Goal: Task Accomplishment & Management: Manage account settings

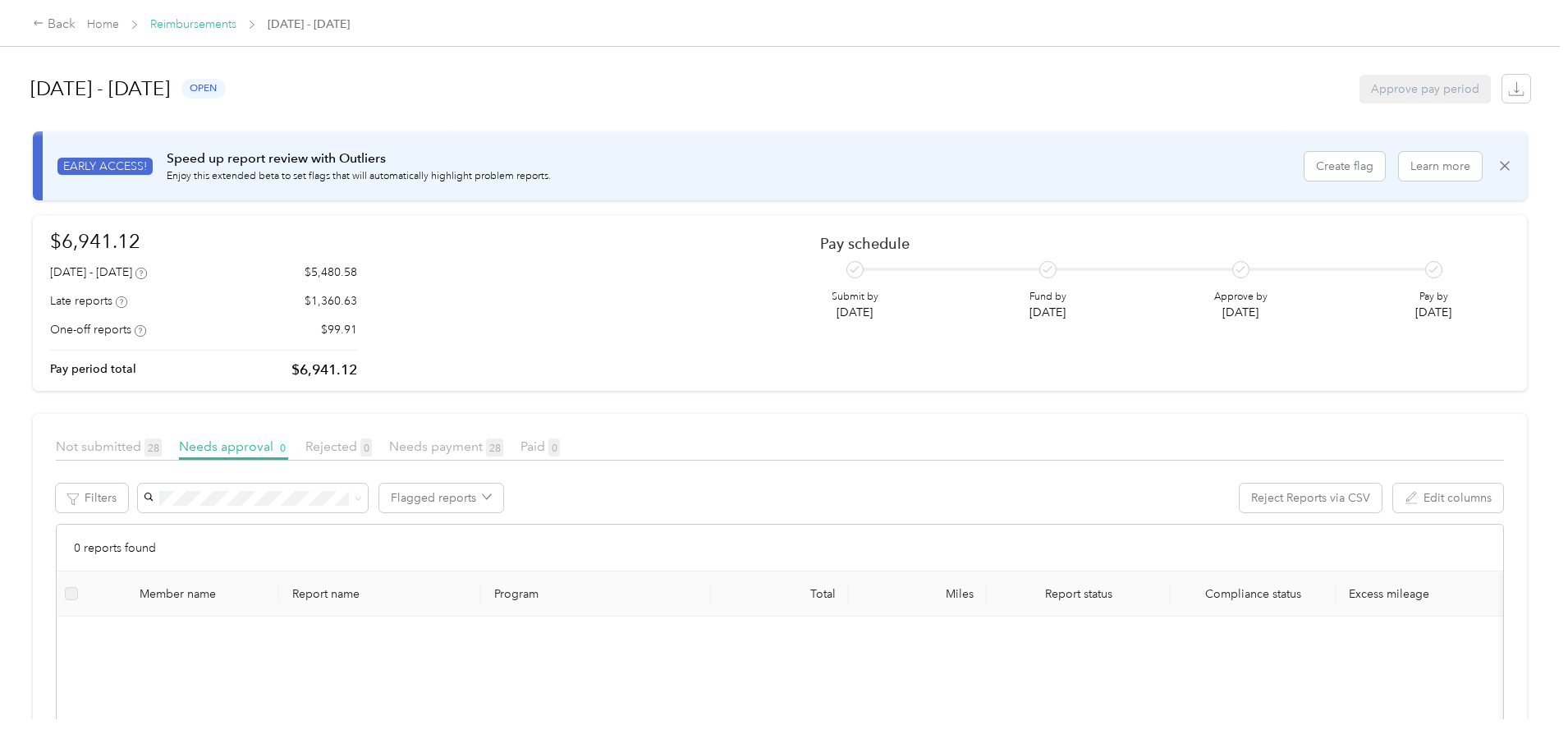
click at [236, 21] on link "Reimbursements" at bounding box center [193, 24] width 86 height 14
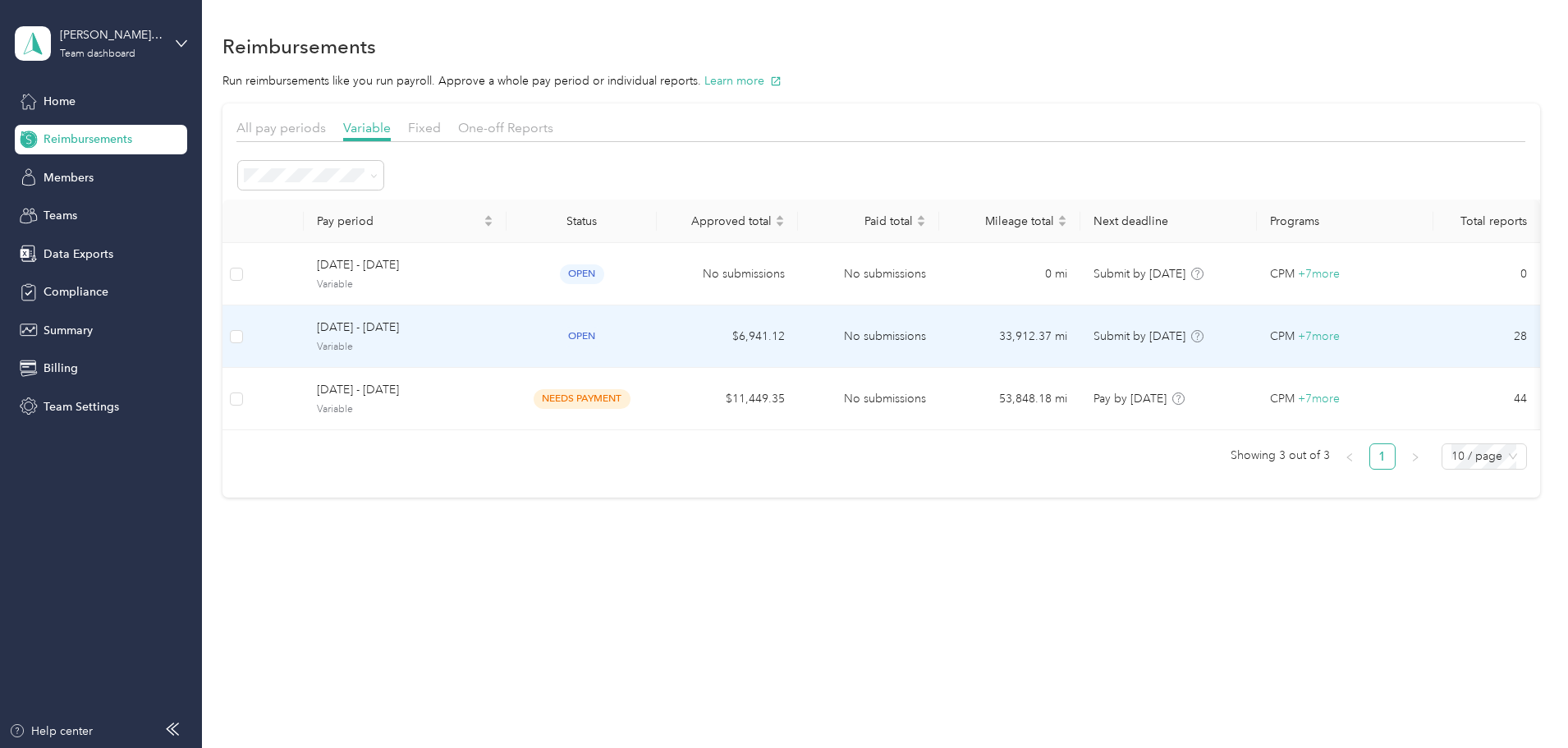
click at [644, 339] on div "open" at bounding box center [582, 336] width 124 height 19
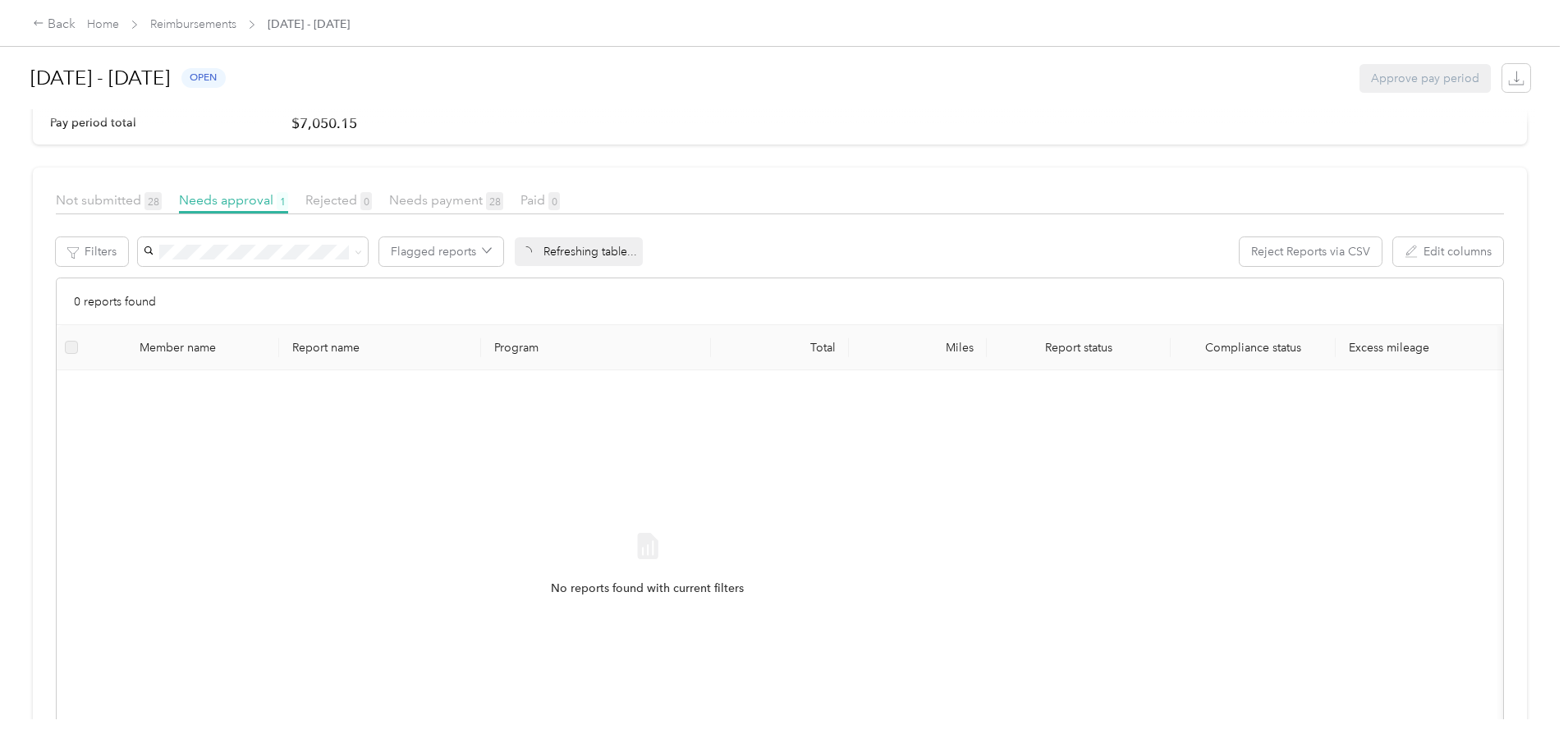
scroll to position [61, 0]
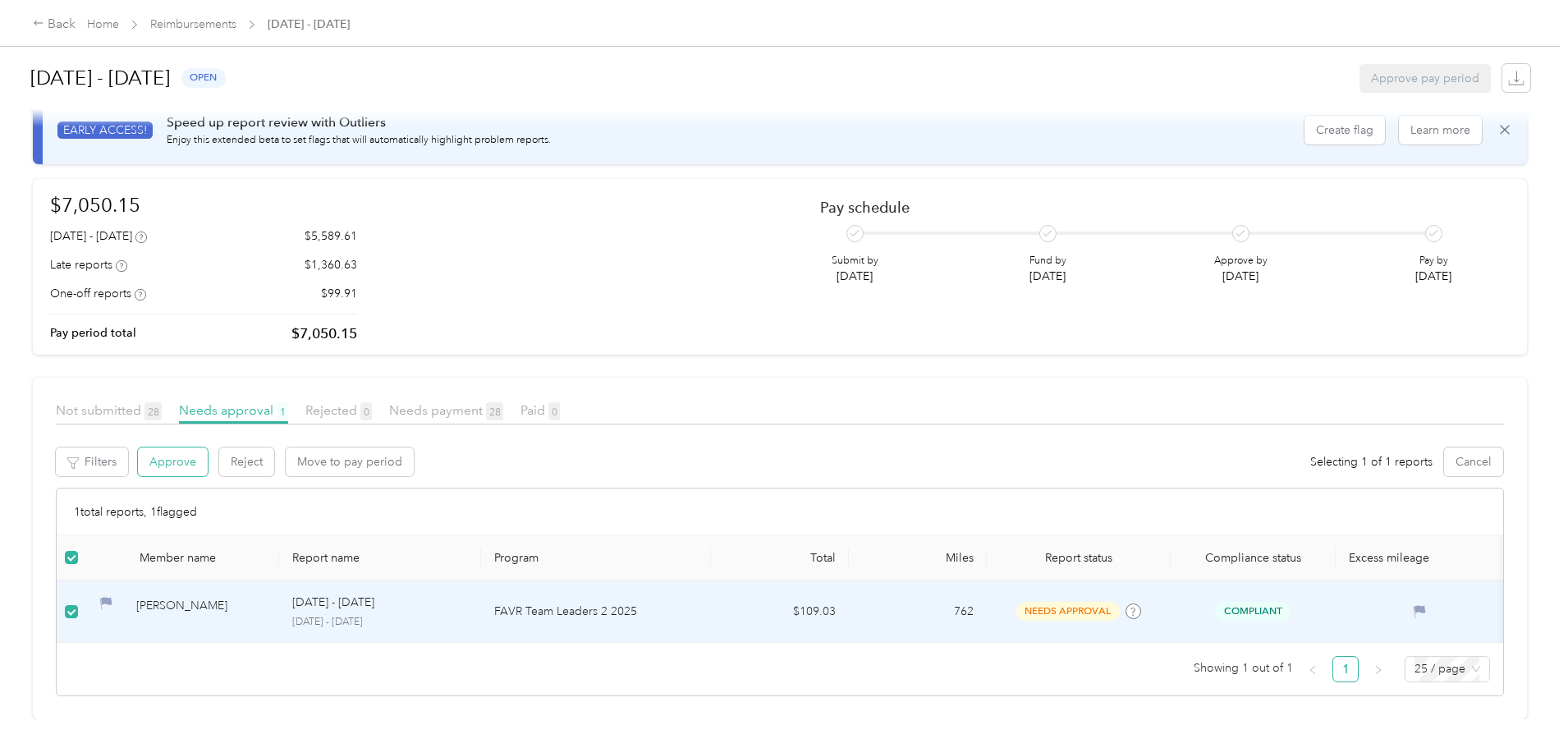
click at [207, 447] on button "Approve" at bounding box center [173, 461] width 70 height 29
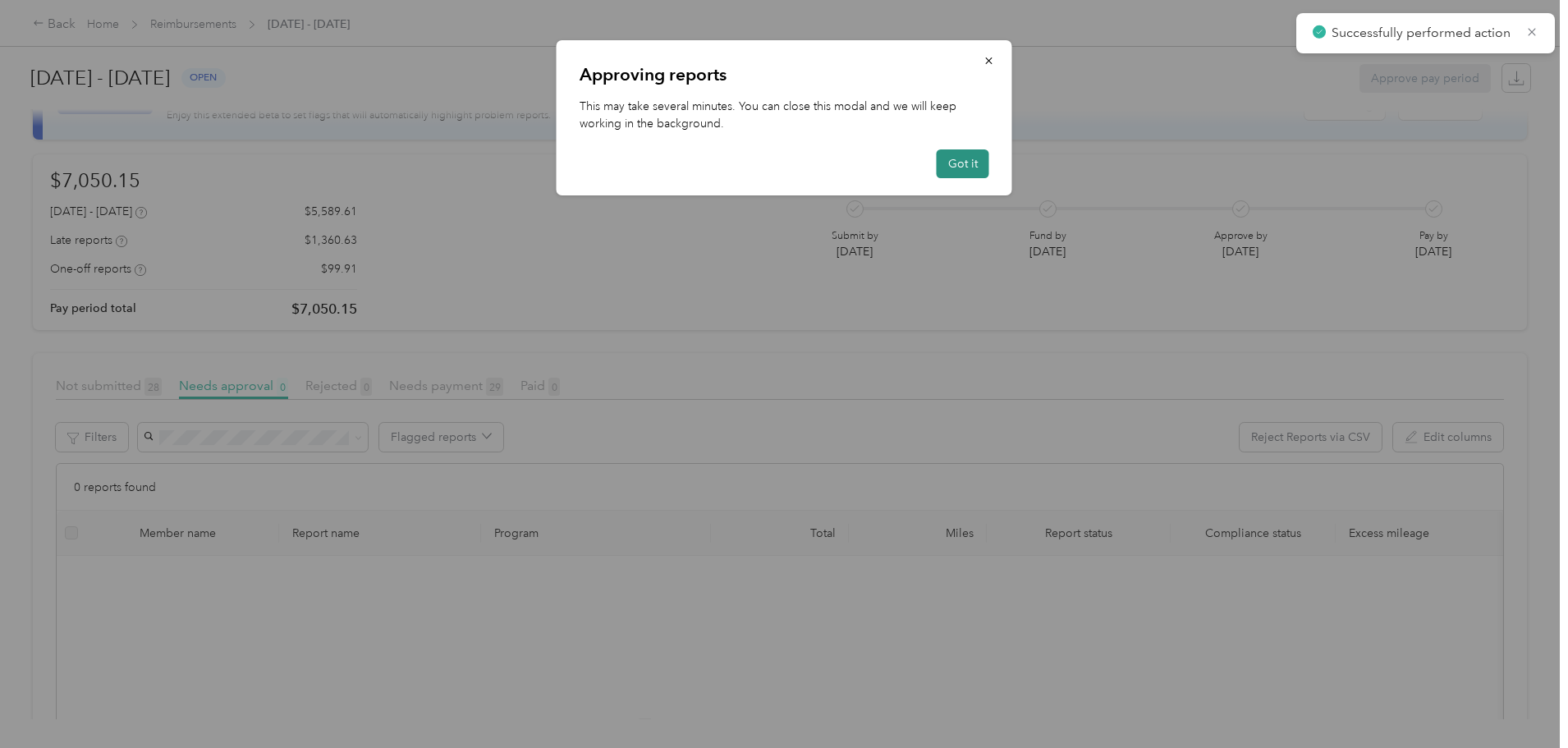
click at [972, 153] on button "Got it" at bounding box center [962, 163] width 52 height 29
